Goal: Contribute content: Add original content to the website for others to see

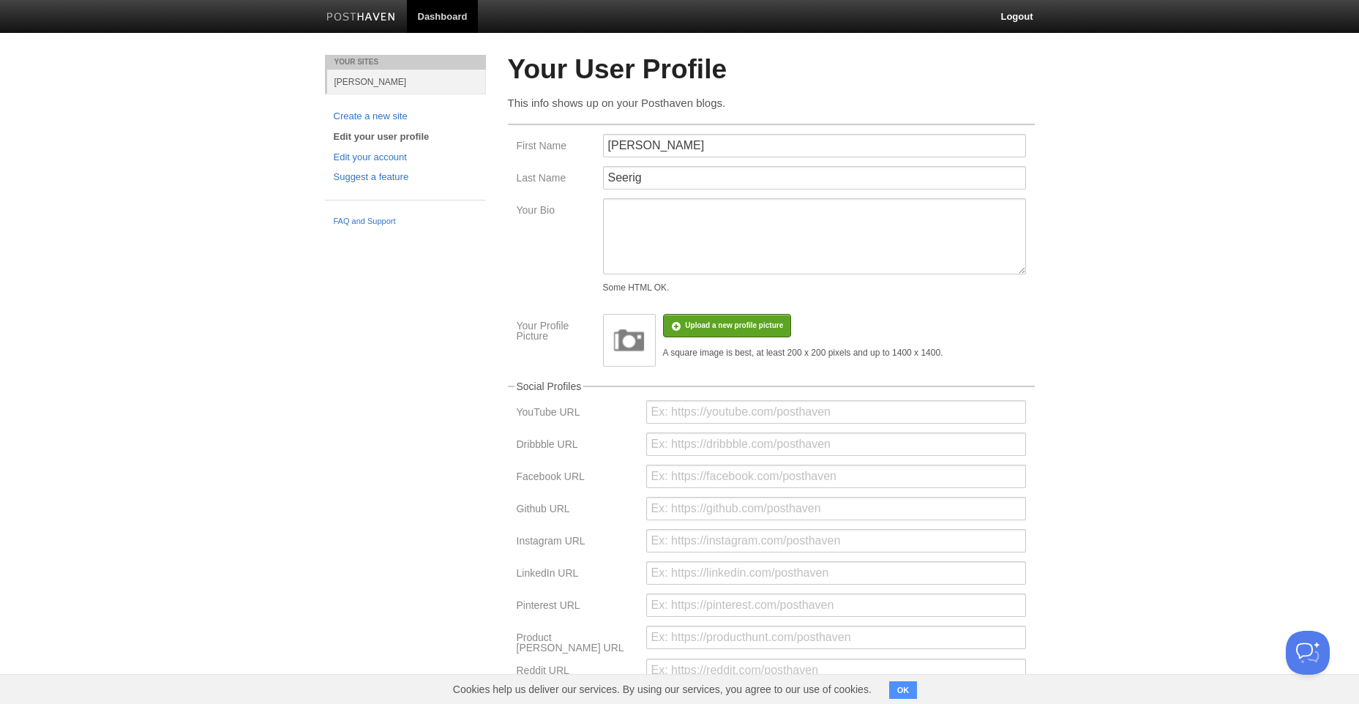
click at [360, 22] on img at bounding box center [361, 17] width 70 height 11
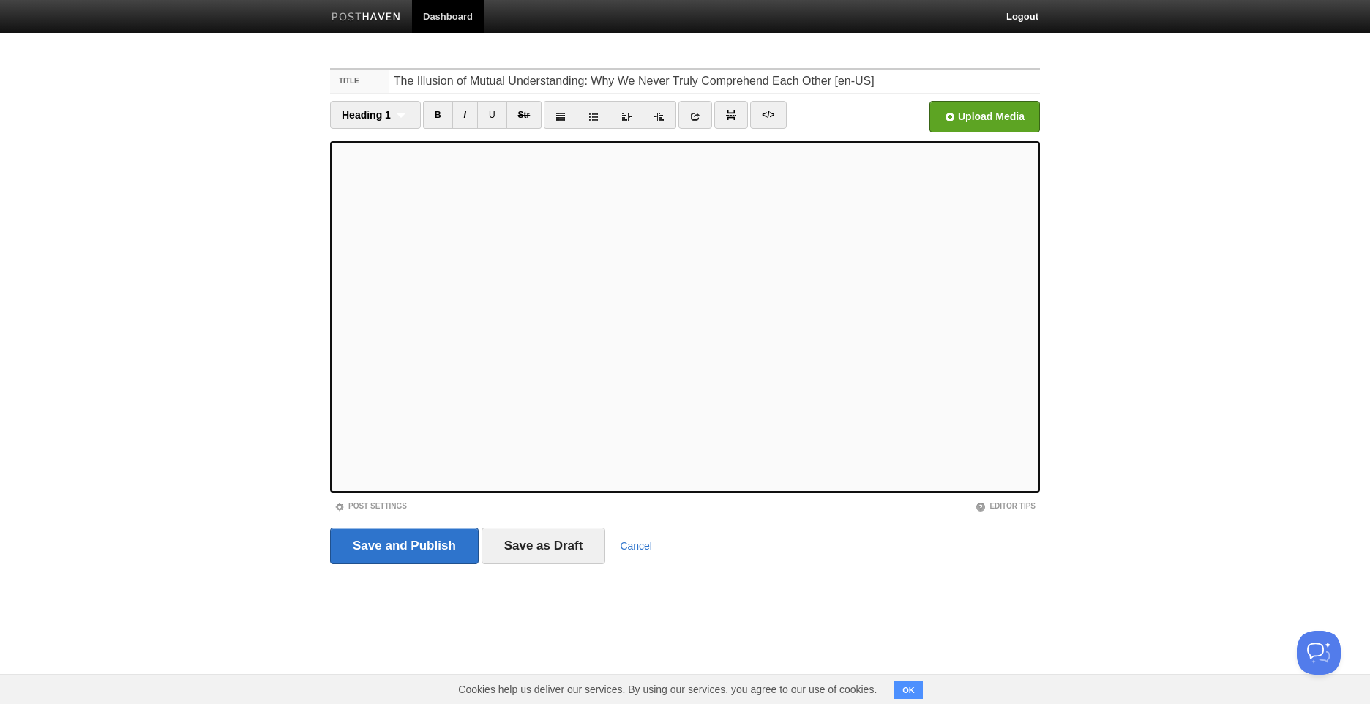
click at [0, 0] on div "2" at bounding box center [0, 0] width 0 height 0
click at [0, 0] on div "Ignore" at bounding box center [0, 0] width 0 height 0
click at [1304, 198] on body "Dashboard Logout Your Sites Arthur Seerig Create a new site Edit your user prof…" at bounding box center [685, 309] width 1370 height 619
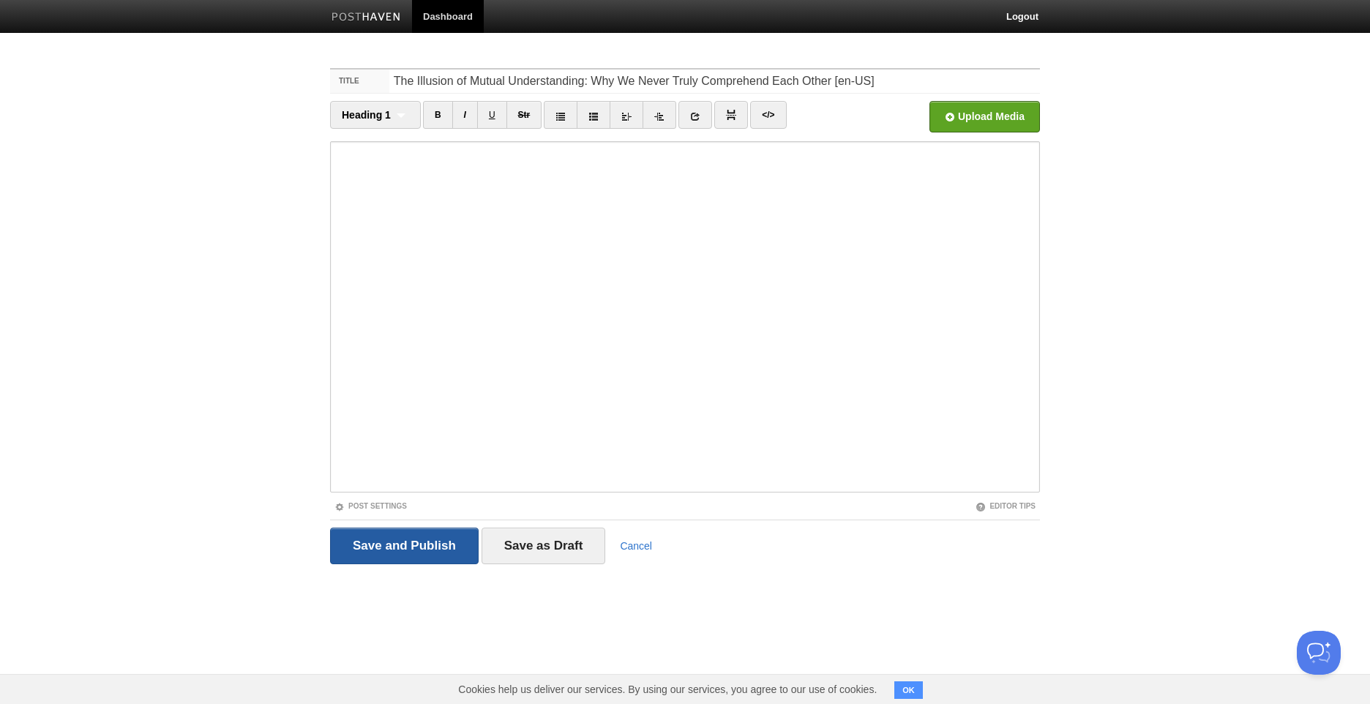
click at [441, 540] on input "Save and Publish" at bounding box center [404, 546] width 149 height 37
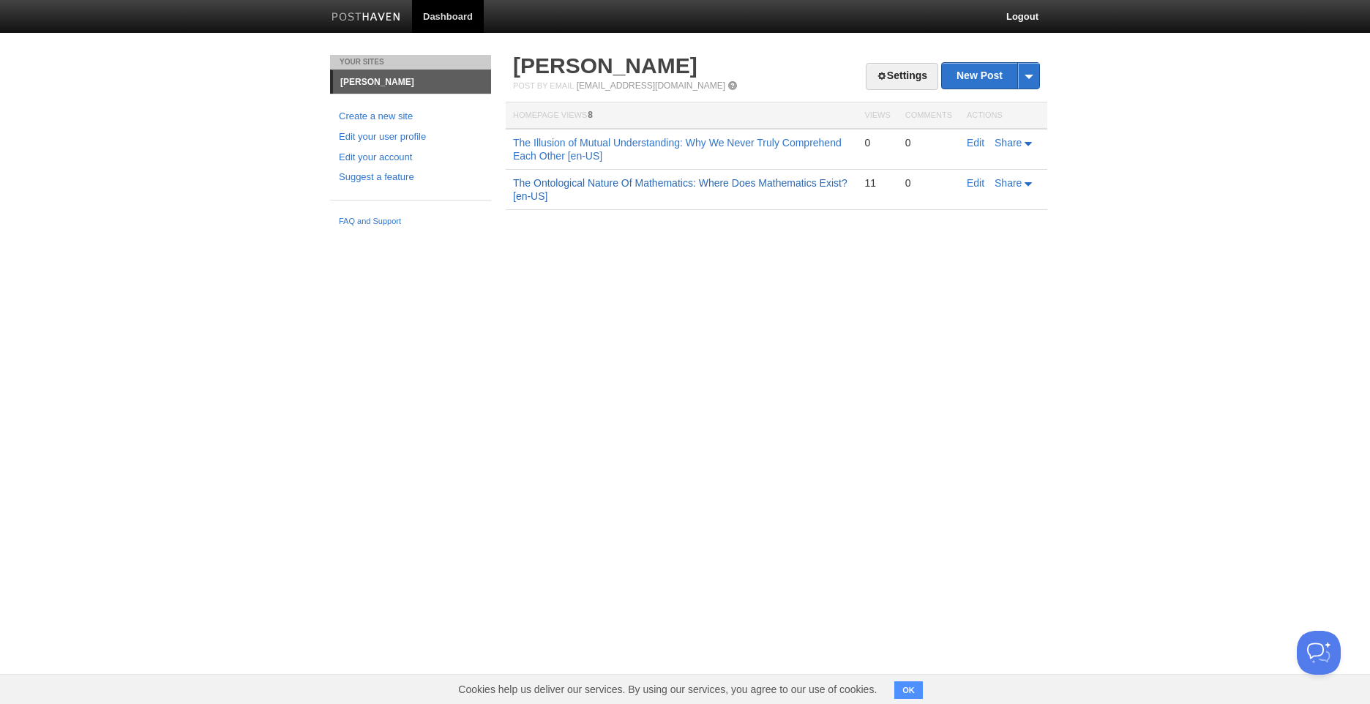
click at [810, 184] on link "The Ontological Nature Of Mathematics: Where Does Mathematics Exist? [en-US]" at bounding box center [680, 189] width 335 height 25
click at [751, 145] on link "The Illusion of Mutual Understanding: Why We Never Truly Comprehend Each Other …" at bounding box center [677, 149] width 329 height 25
click at [629, 180] on link "The Ontological Nature Of Mathematics: Where Does Mathematics Exist? [en-US]" at bounding box center [680, 189] width 335 height 25
click at [630, 145] on link "The Illusion of Mutual Understanding: Why We Never Truly Comprehend Each Other …" at bounding box center [677, 149] width 329 height 25
click at [654, 143] on link "The Illusion of Mutual Understanding: Why We Never Truly Comprehend Each Other …" at bounding box center [677, 149] width 329 height 25
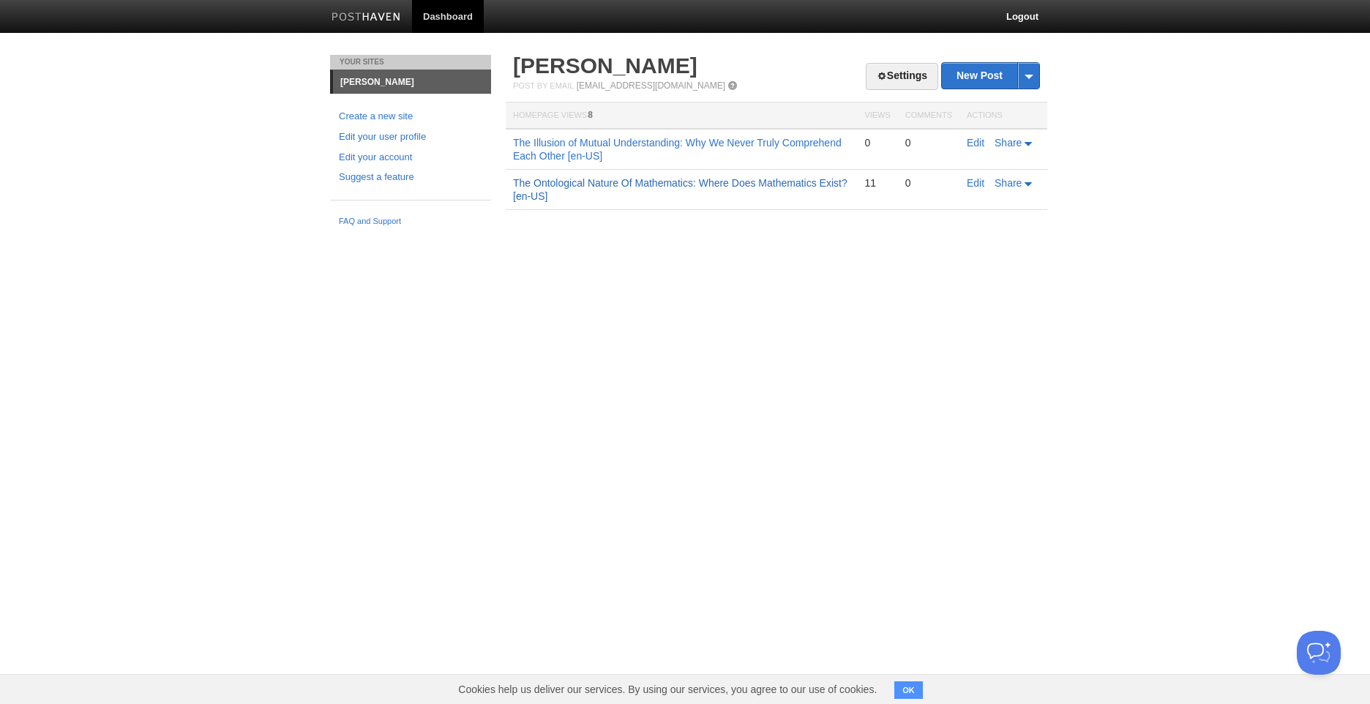
click at [635, 180] on link "The Ontological Nature Of Mathematics: Where Does Mathematics Exist? [en-US]" at bounding box center [680, 189] width 335 height 25
click at [701, 142] on link "The Ontological Nature Of Mathematics: Where Does Mathematics Exist? [en-US]" at bounding box center [680, 149] width 335 height 25
click at [774, 141] on link "The Illusion of Mutual Understanding: Why We Never Truly Comprehend Each Other …" at bounding box center [677, 149] width 329 height 25
click at [790, 184] on link "The Ontological Nature Of Mathematics: Where Does Mathematics Exist? [en-US]" at bounding box center [680, 189] width 335 height 25
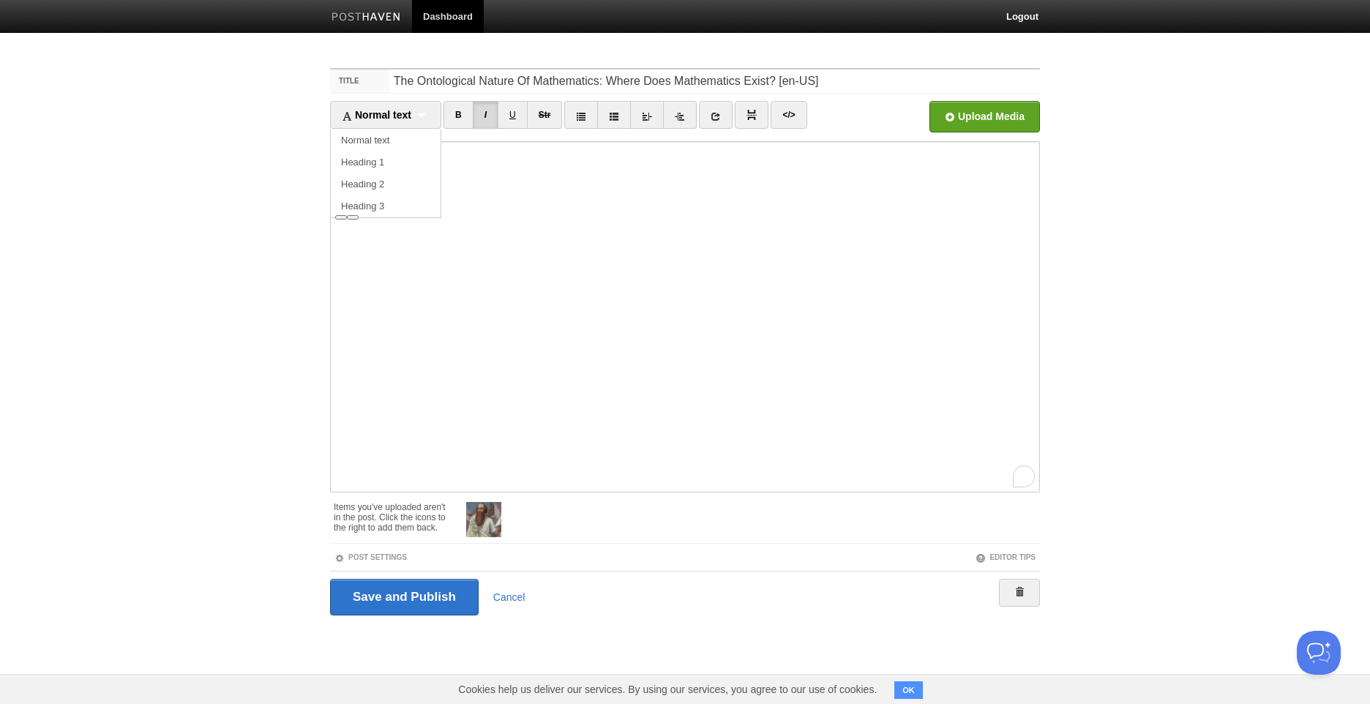
click at [1094, 154] on body "Dashboard Logout Your Sites [PERSON_NAME] Create a new site Edit your user prof…" at bounding box center [685, 335] width 1370 height 671
click at [417, 593] on input "Save and Publish" at bounding box center [404, 597] width 149 height 37
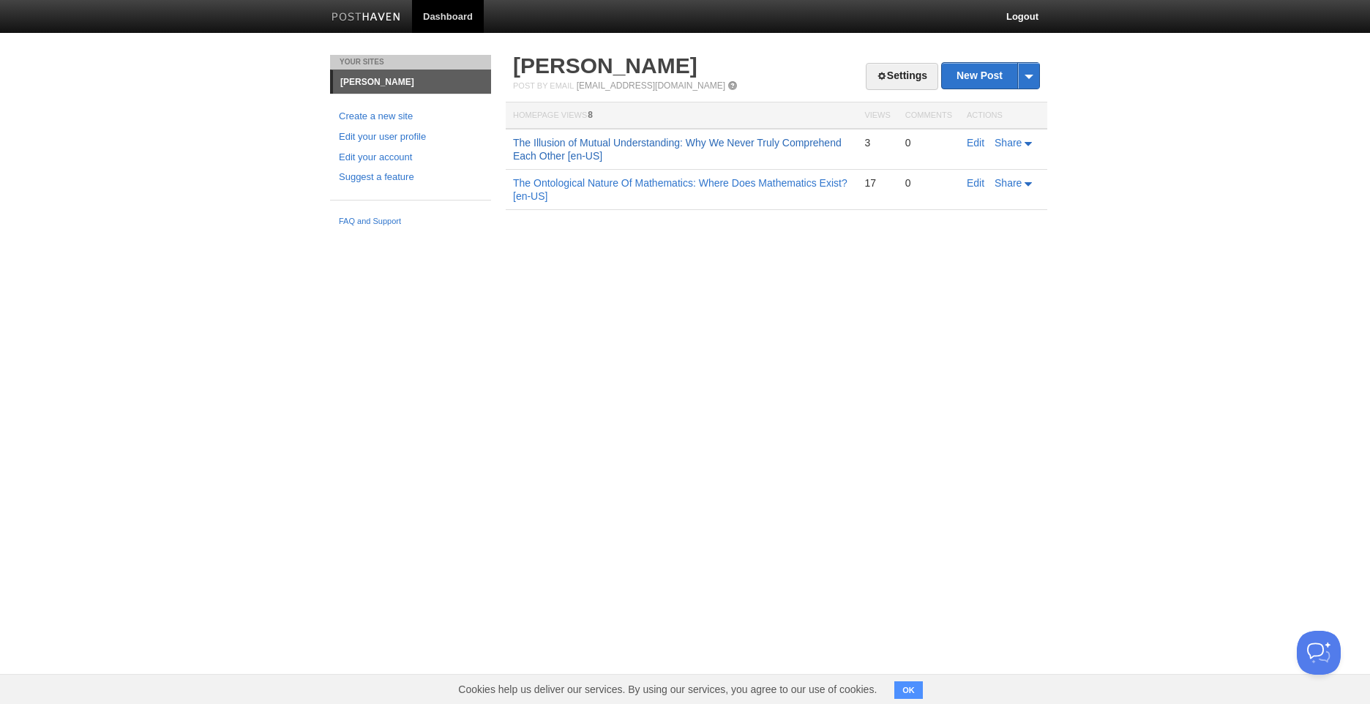
click at [778, 146] on link "The Illusion of Mutual Understanding: Why We Never Truly Comprehend Each Other …" at bounding box center [677, 149] width 329 height 25
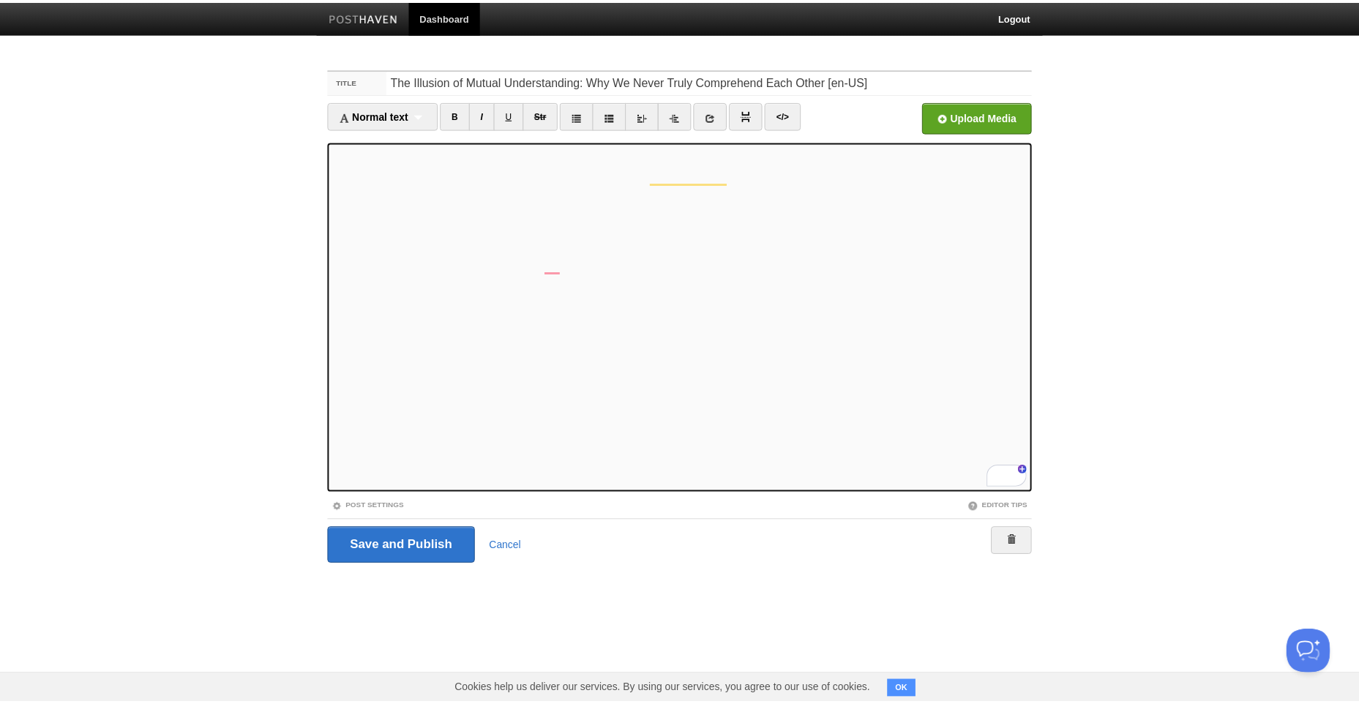
scroll to position [1594, 0]
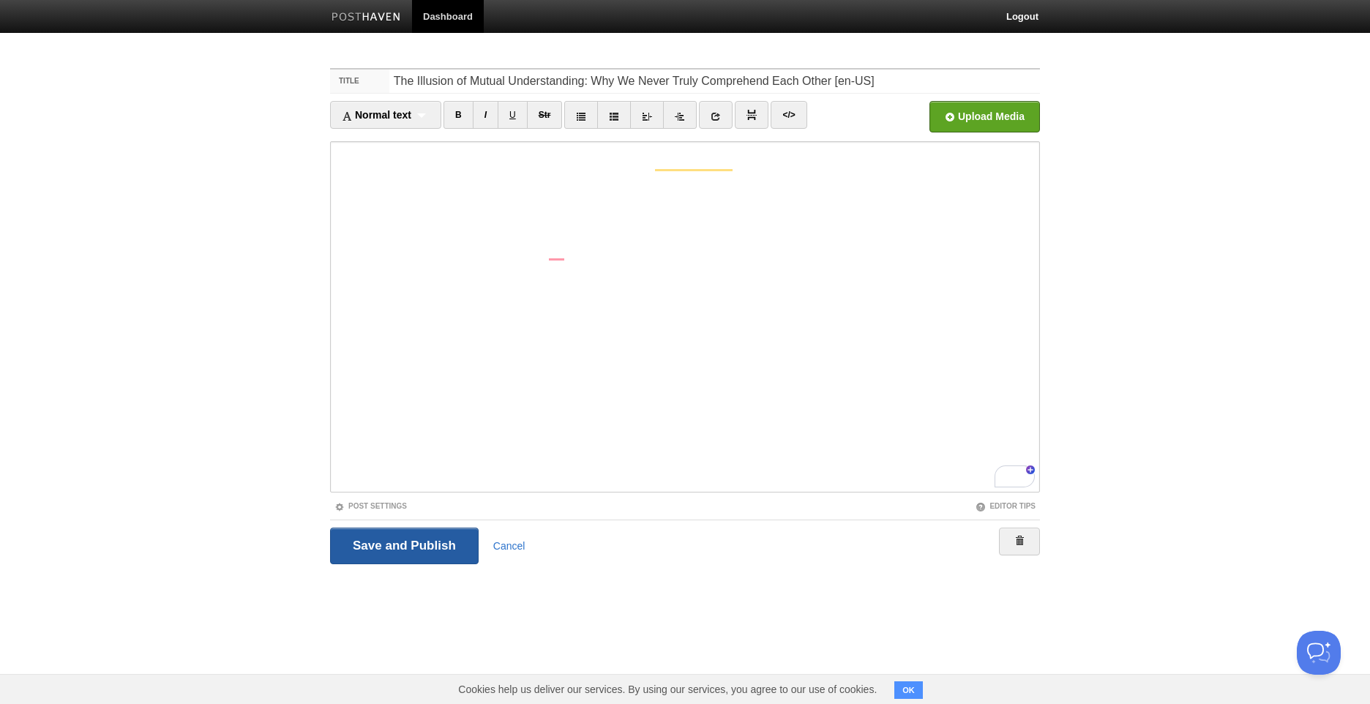
click at [377, 548] on input "Save and Publish" at bounding box center [404, 546] width 149 height 37
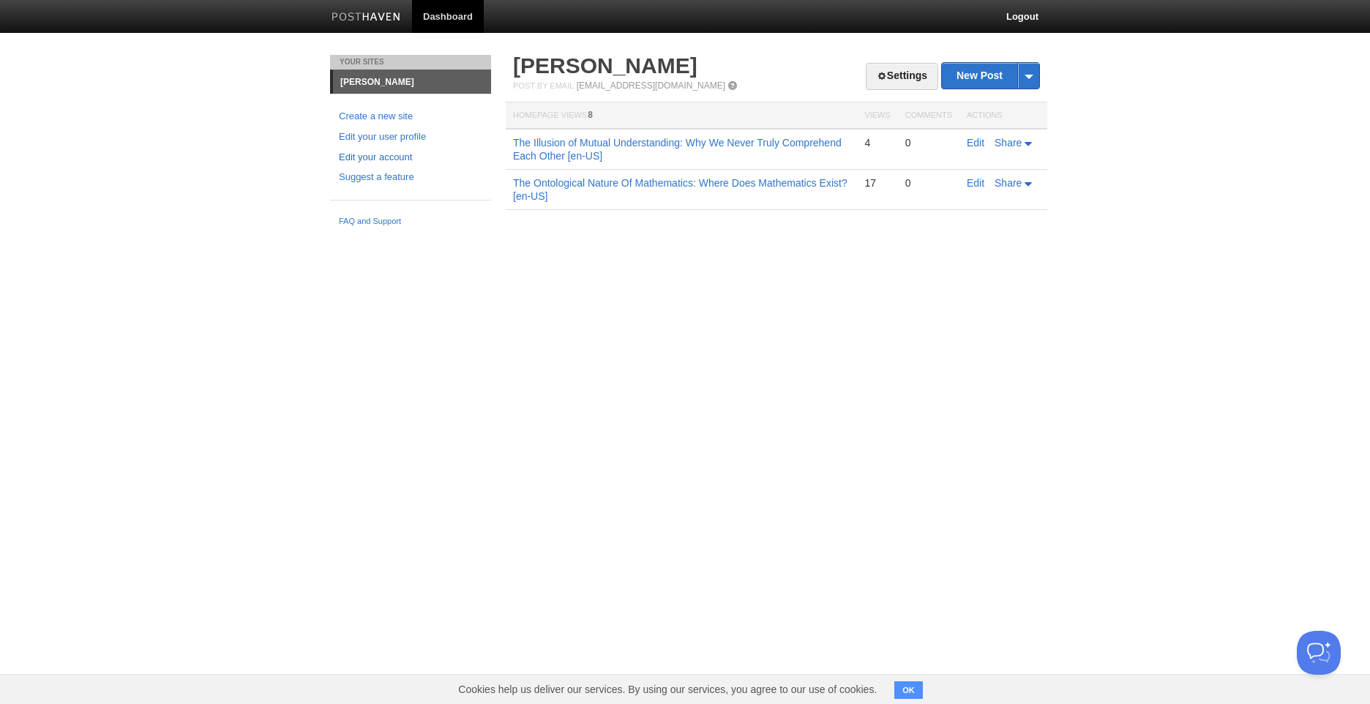
click at [403, 159] on link "Edit your account" at bounding box center [410, 157] width 143 height 15
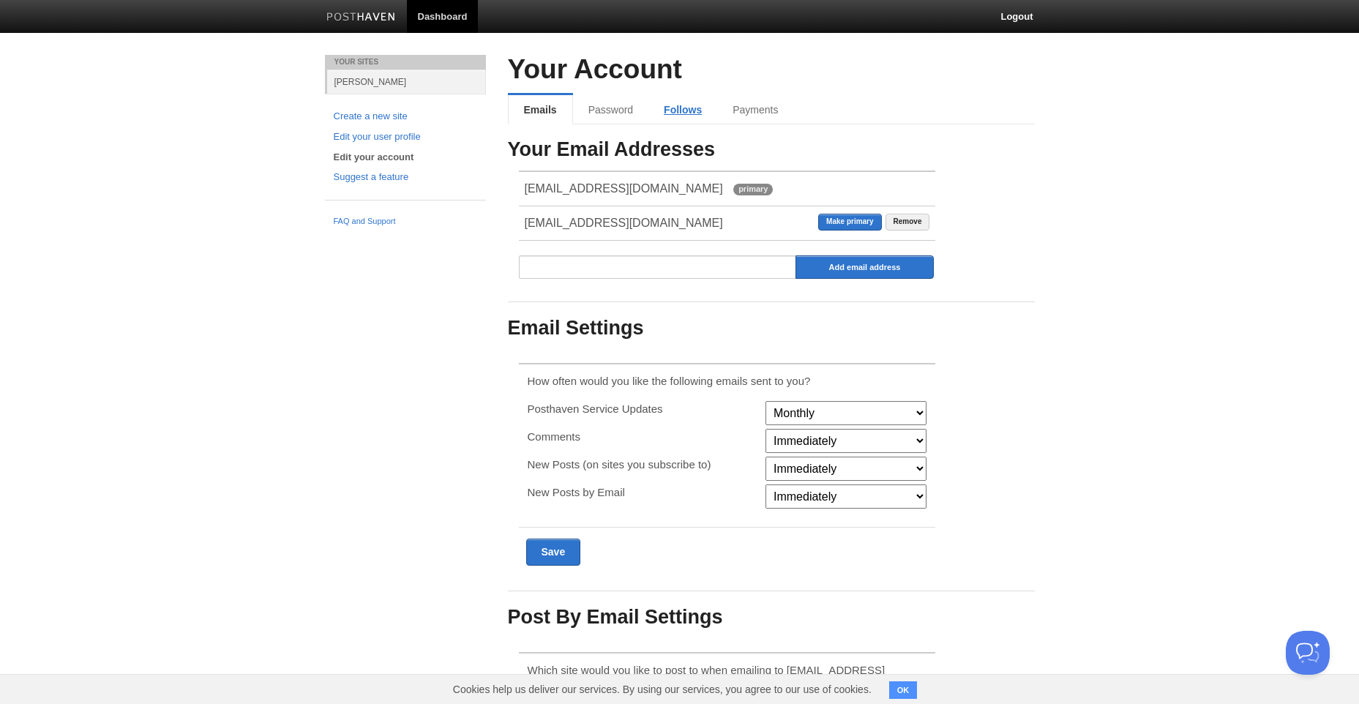
click at [679, 116] on link "Follows" at bounding box center [683, 109] width 69 height 29
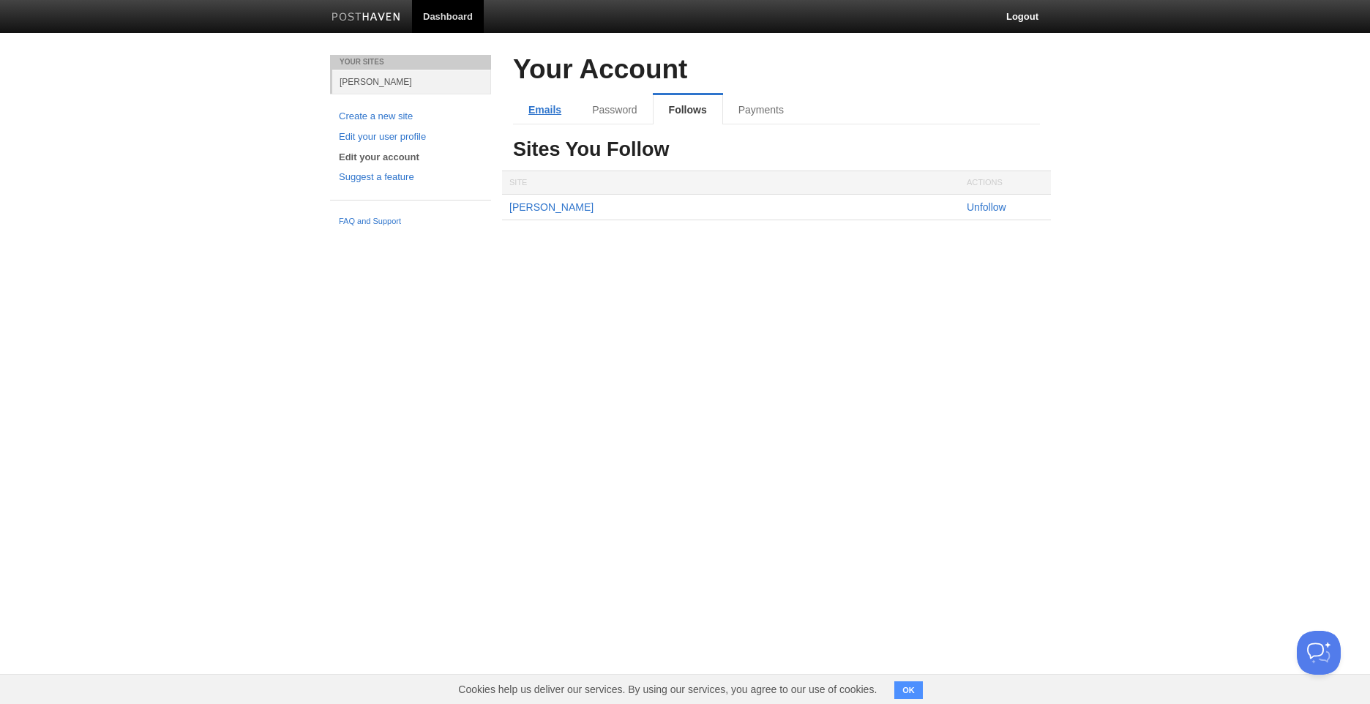
click at [556, 106] on link "Emails" at bounding box center [545, 109] width 64 height 29
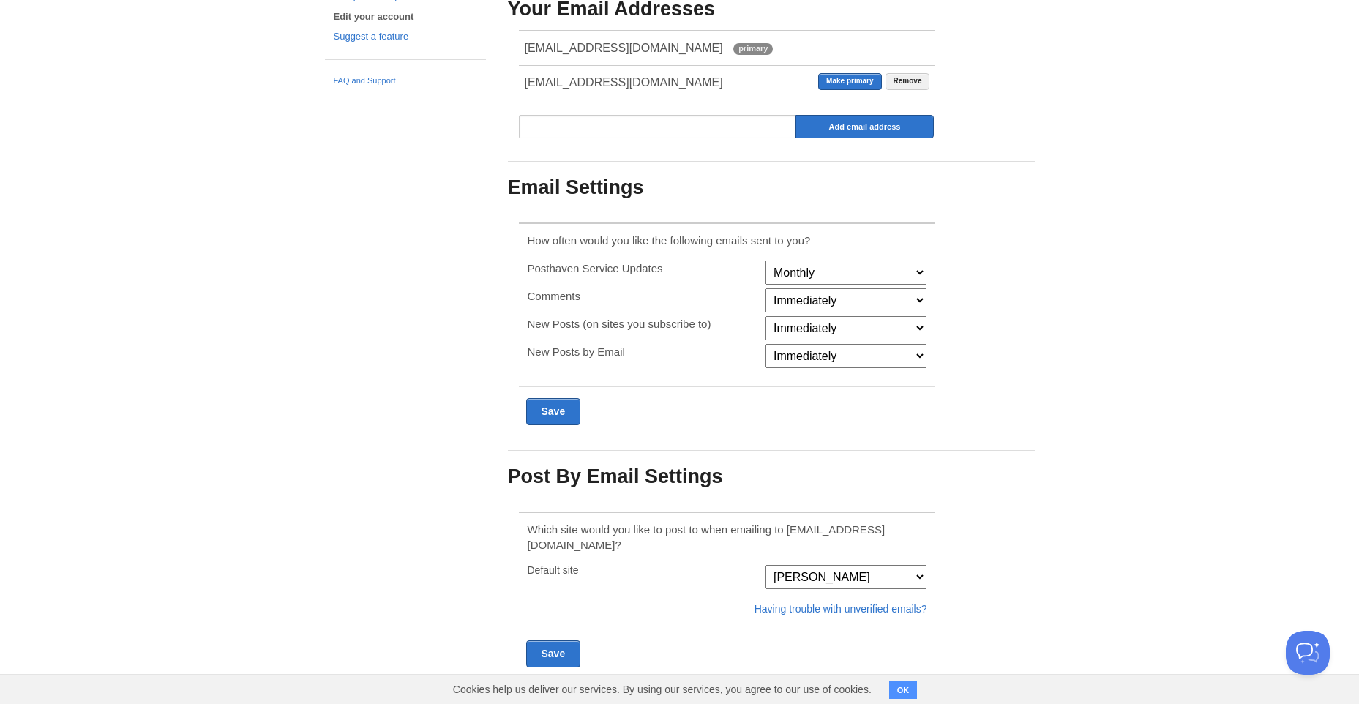
scroll to position [143, 0]
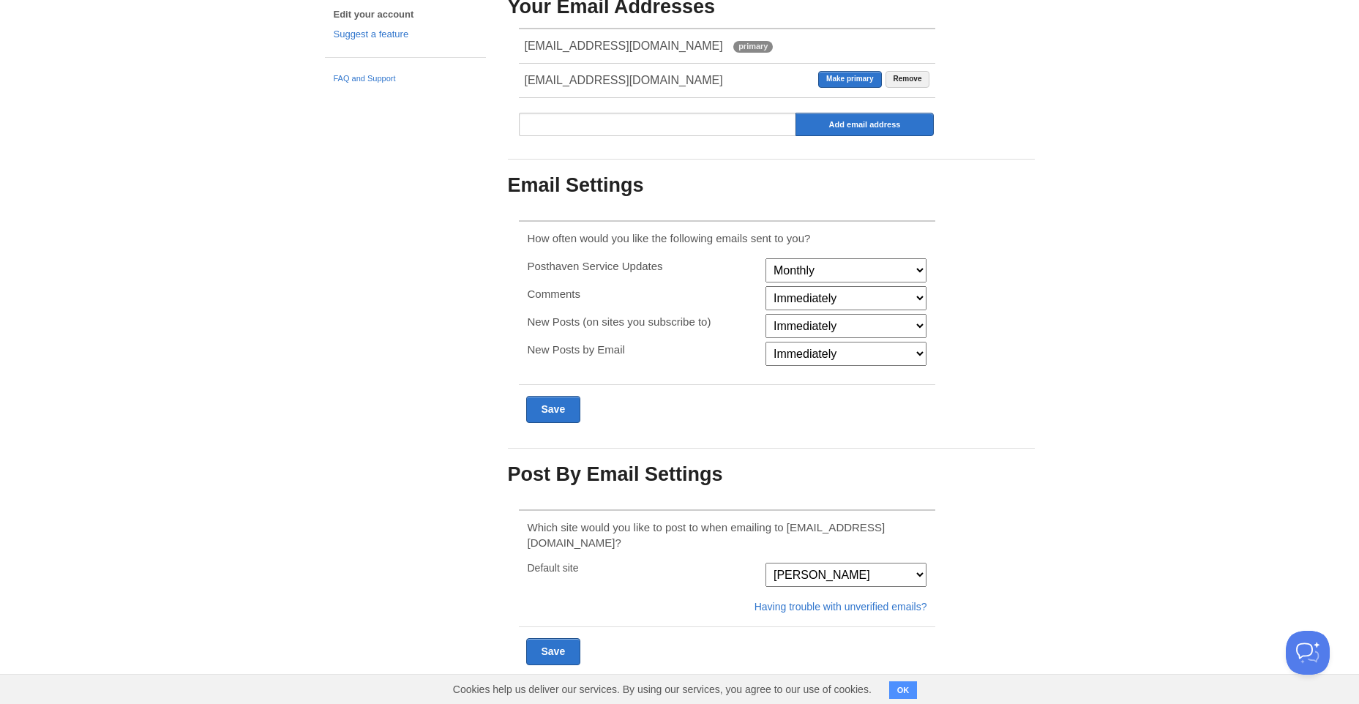
click at [898, 563] on select "[PERSON_NAME]" at bounding box center [846, 575] width 161 height 24
click at [897, 563] on select "[PERSON_NAME]" at bounding box center [846, 575] width 161 height 24
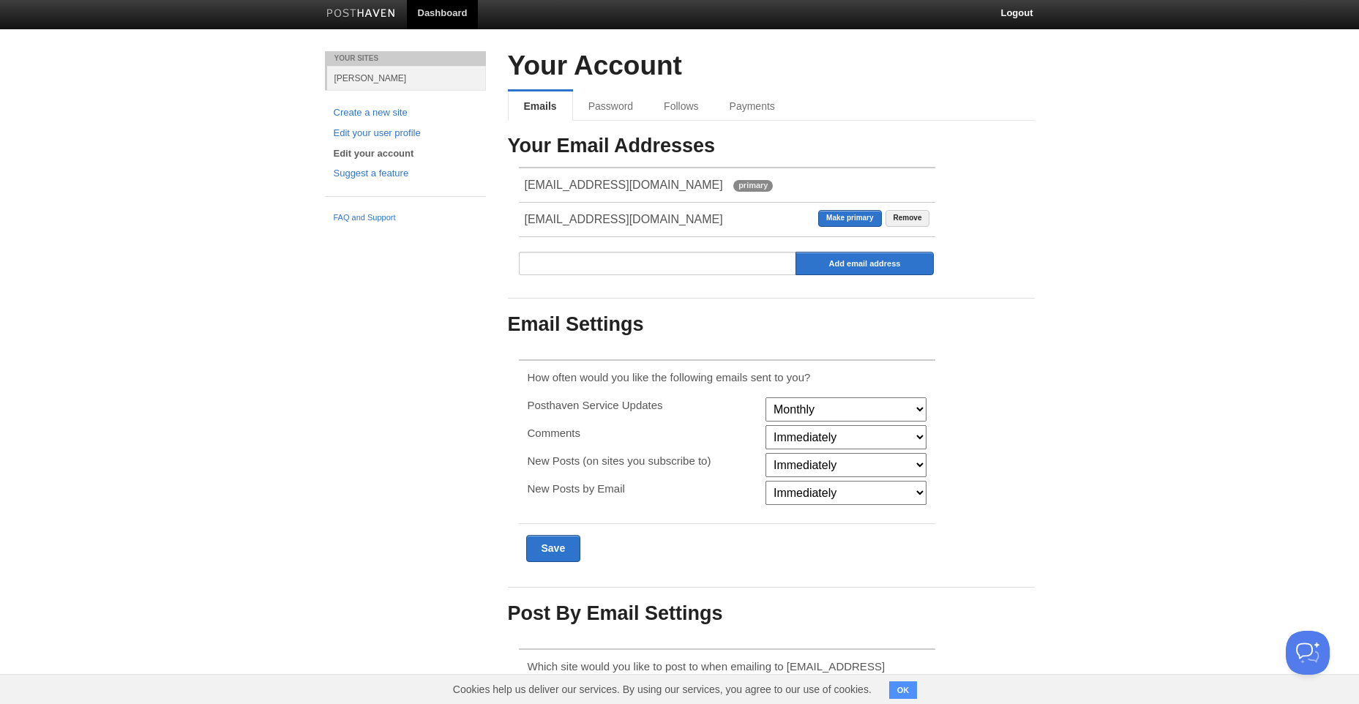
scroll to position [0, 0]
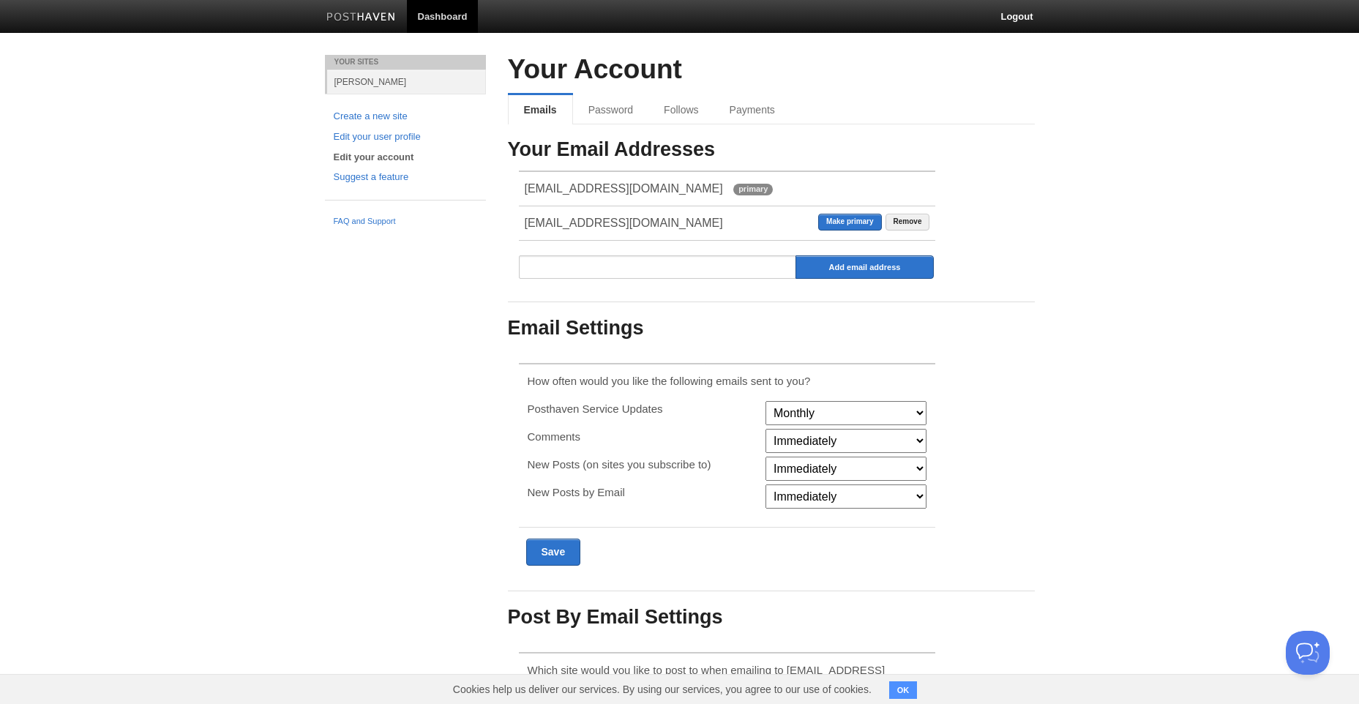
click at [822, 352] on div "How often would you like the following emails sent to you? Posthaven Service Up…" at bounding box center [727, 470] width 439 height 241
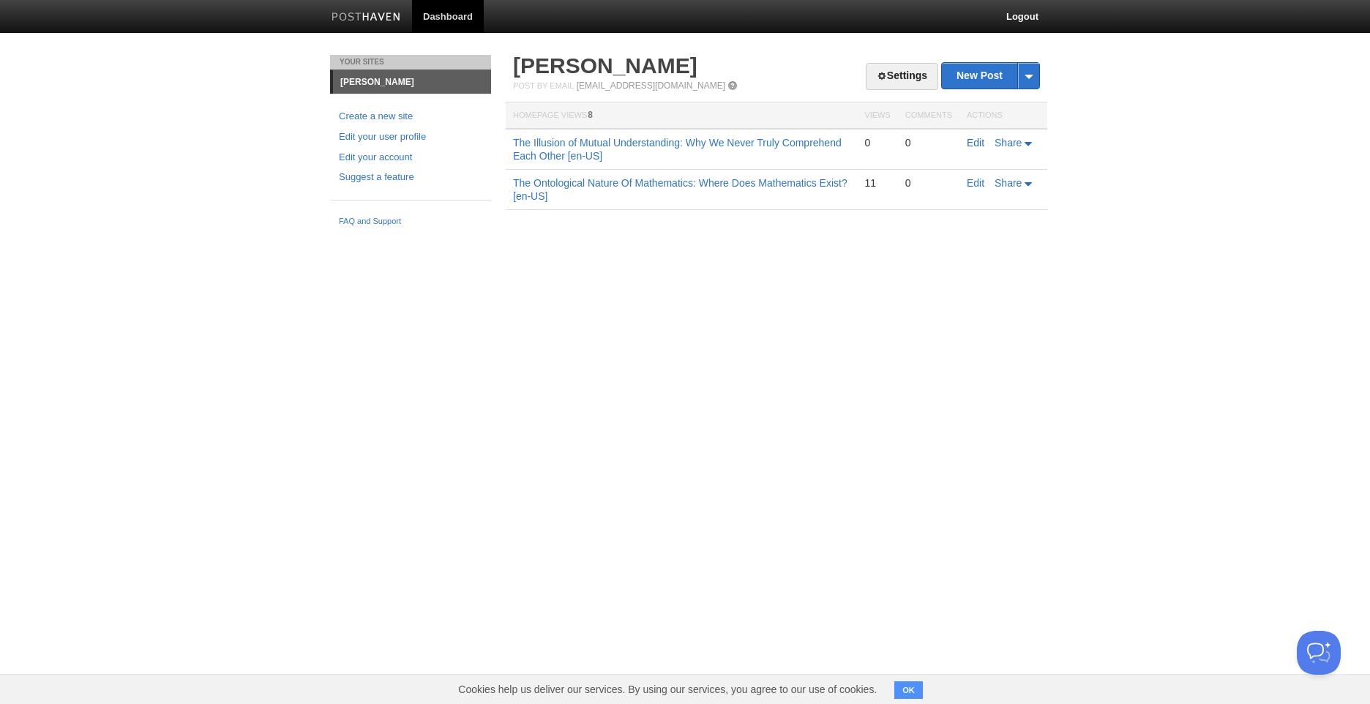
click at [972, 143] on link "Edit" at bounding box center [976, 143] width 18 height 12
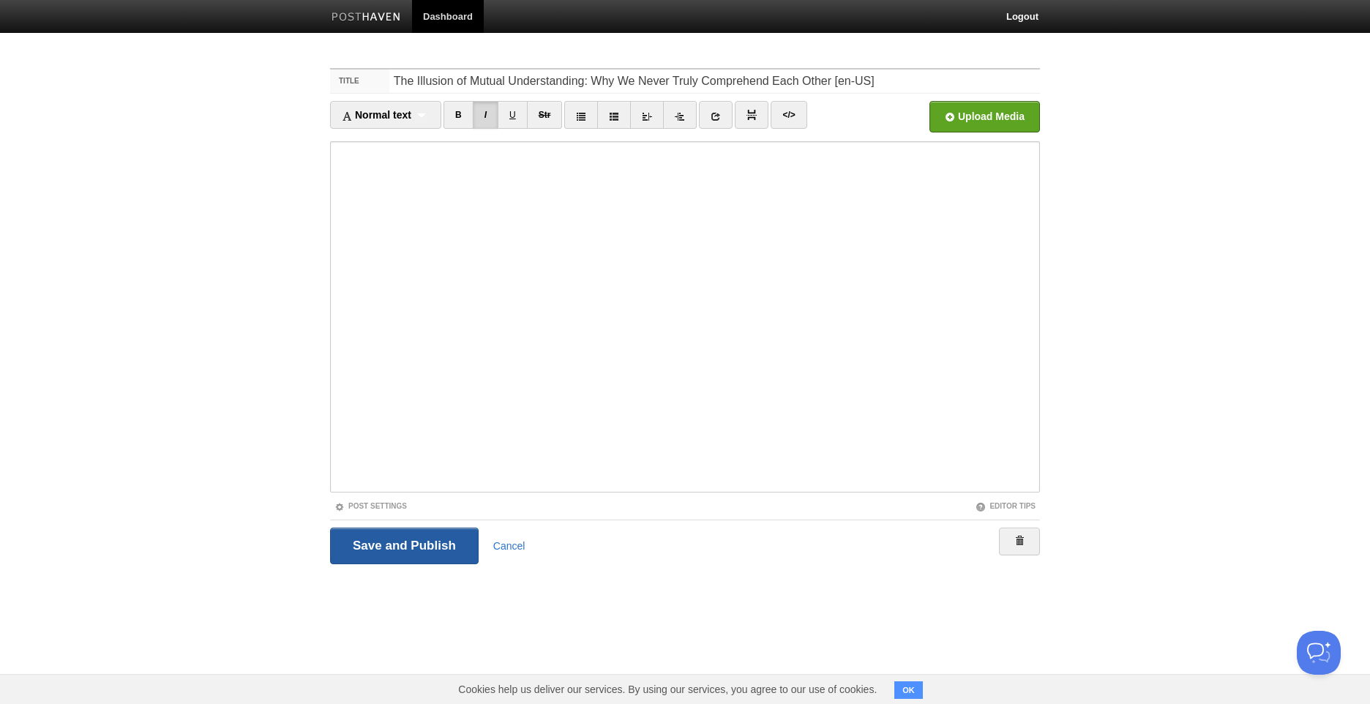
click at [408, 542] on input "Save and Publish" at bounding box center [404, 546] width 149 height 37
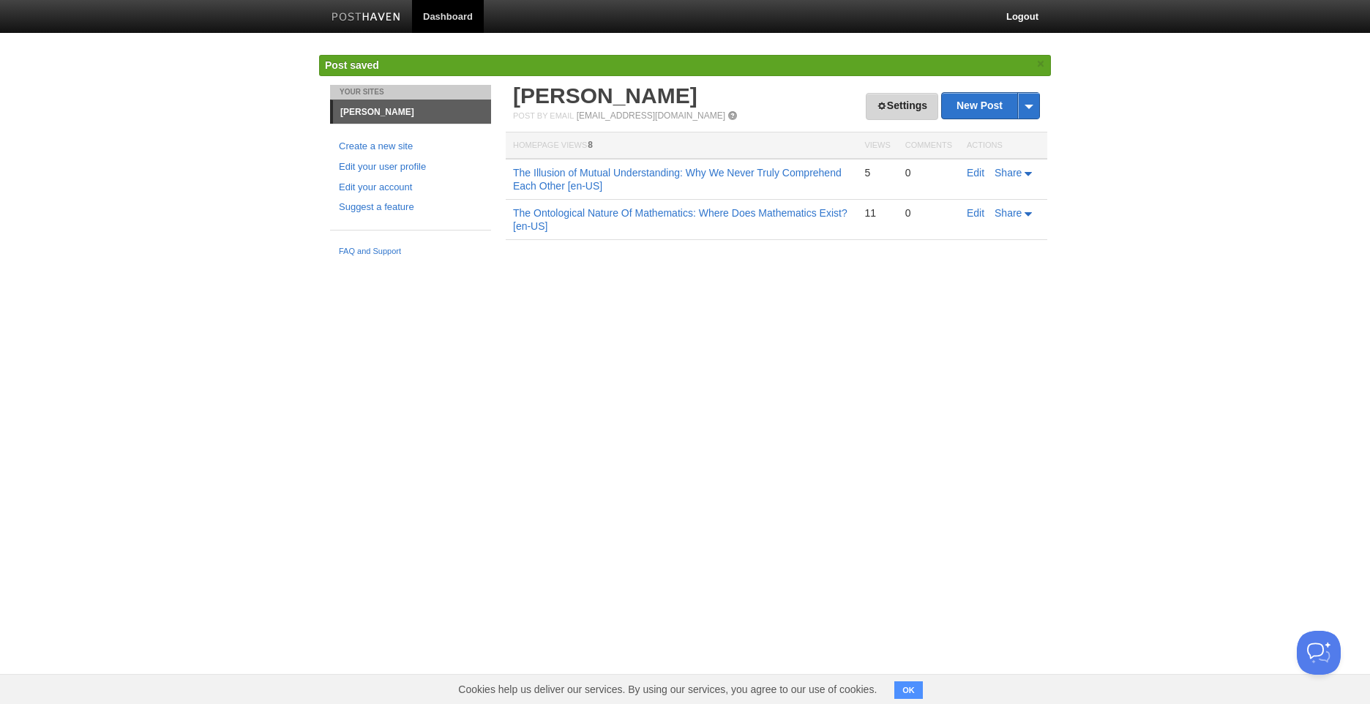
click at [877, 108] on span at bounding box center [882, 106] width 10 height 10
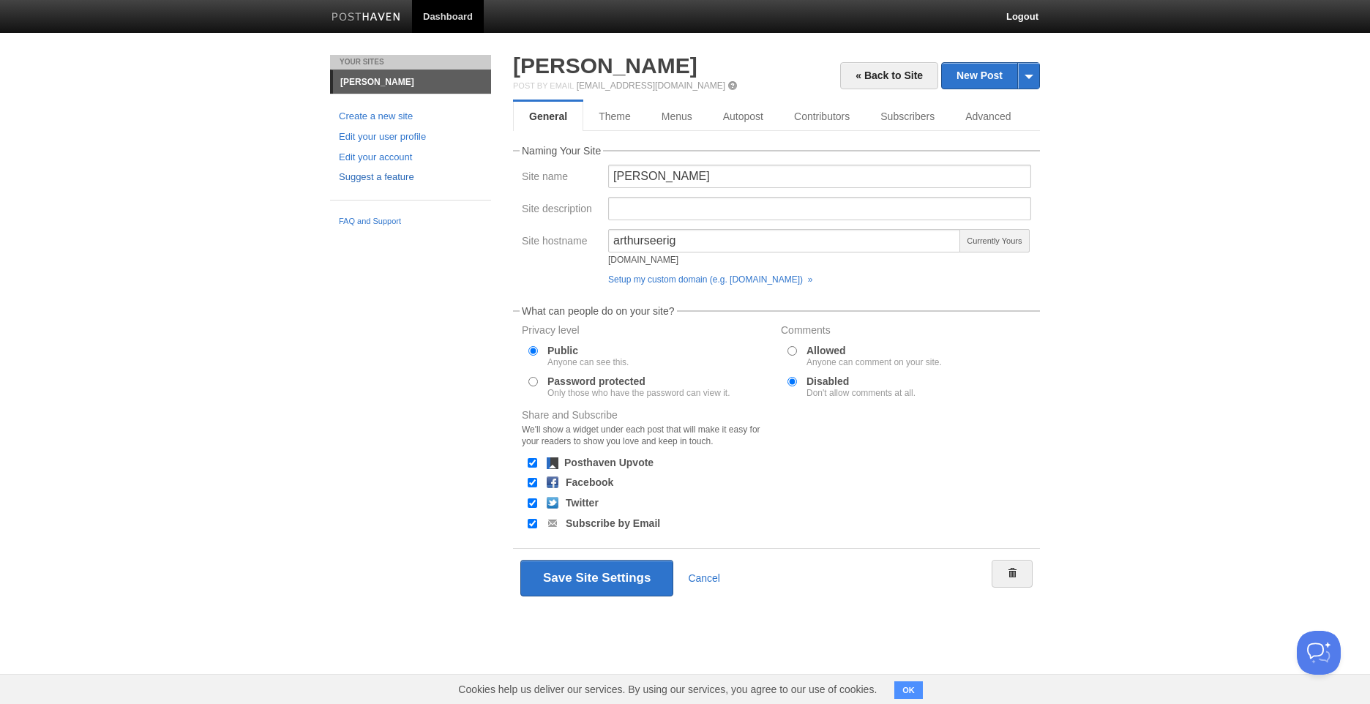
click at [431, 182] on link "Suggest a feature" at bounding box center [410, 177] width 143 height 15
